Goal: Navigation & Orientation: Understand site structure

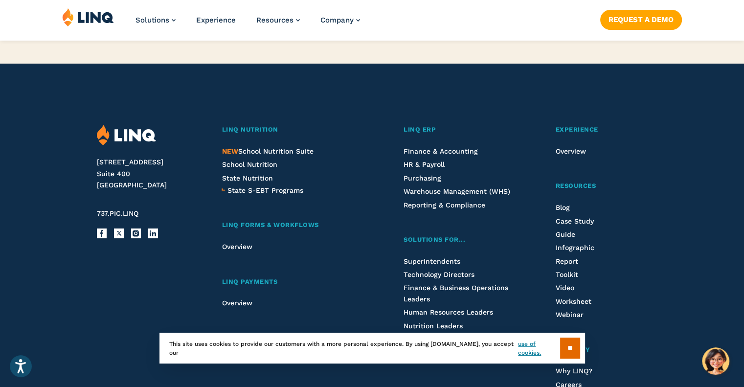
scroll to position [2442, 0]
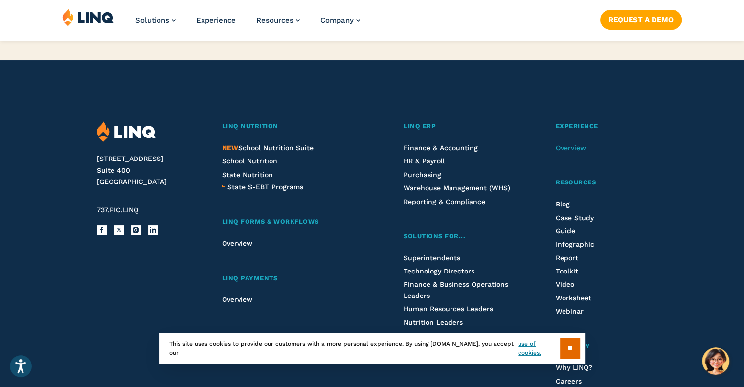
click at [569, 150] on span "Overview" at bounding box center [570, 148] width 30 height 8
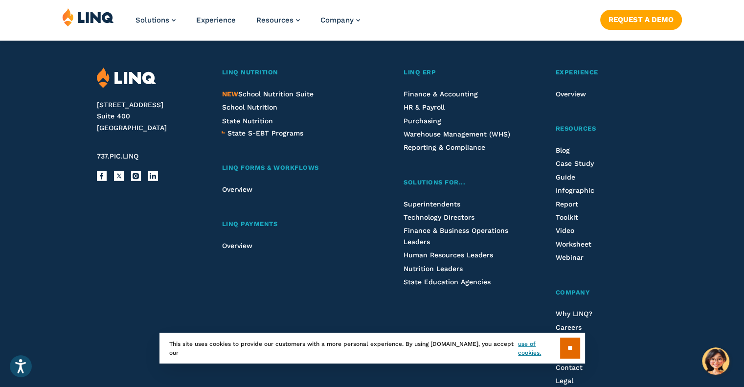
scroll to position [2738, 0]
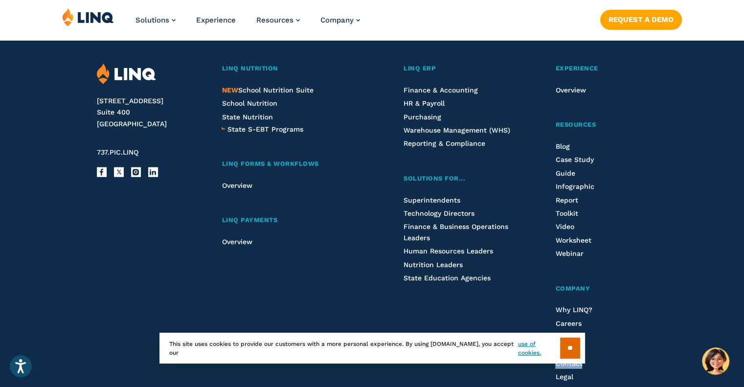
drag, startPoint x: 743, startPoint y: 345, endPoint x: 745, endPoint y: 368, distance: 22.6
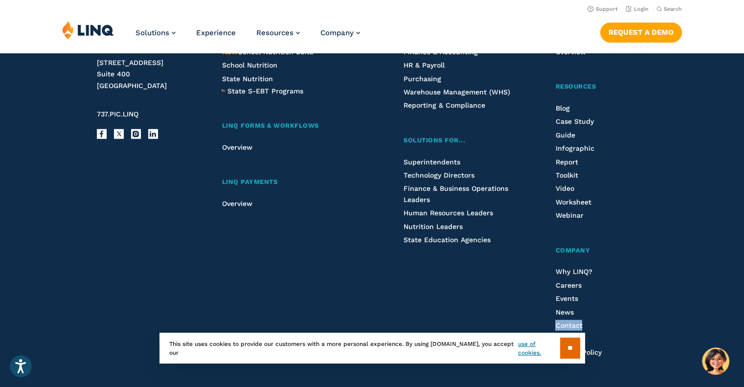
scroll to position [2762, 0]
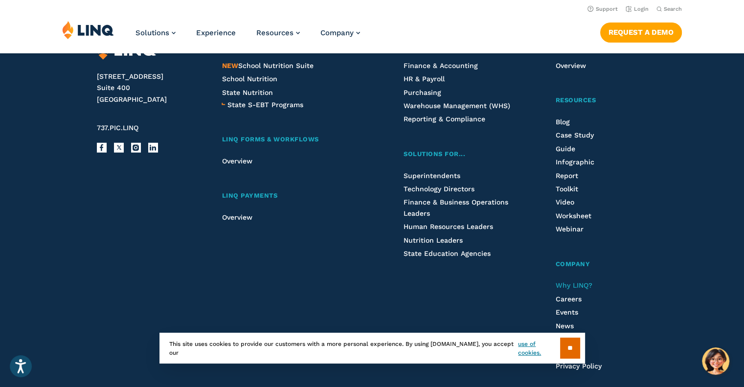
click at [587, 282] on span "Why LINQ?" at bounding box center [573, 285] width 37 height 8
